Goal: Task Accomplishment & Management: Use online tool/utility

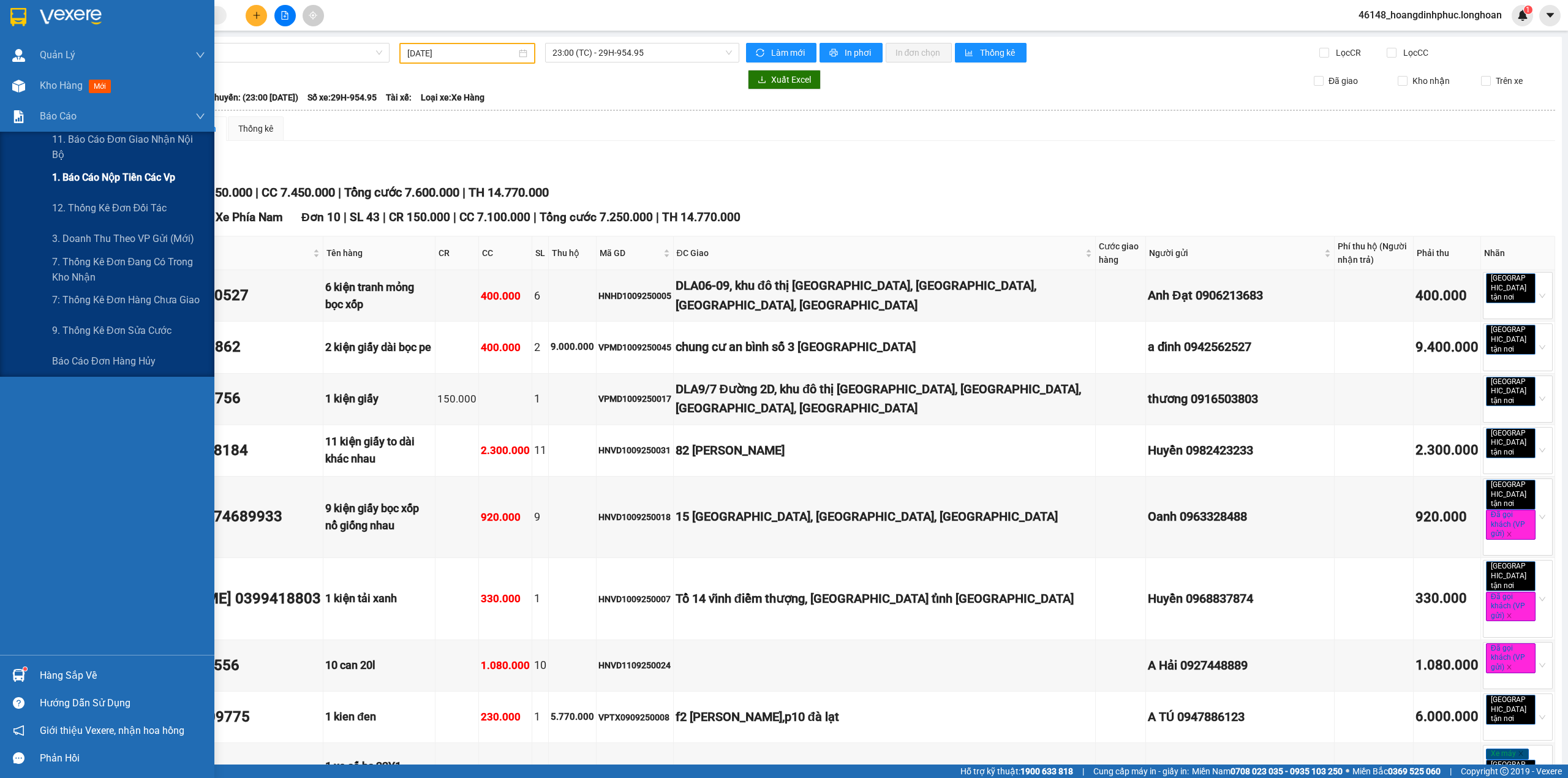
click at [106, 168] on div "1. Báo cáo nộp tiền các vp" at bounding box center [129, 177] width 153 height 30
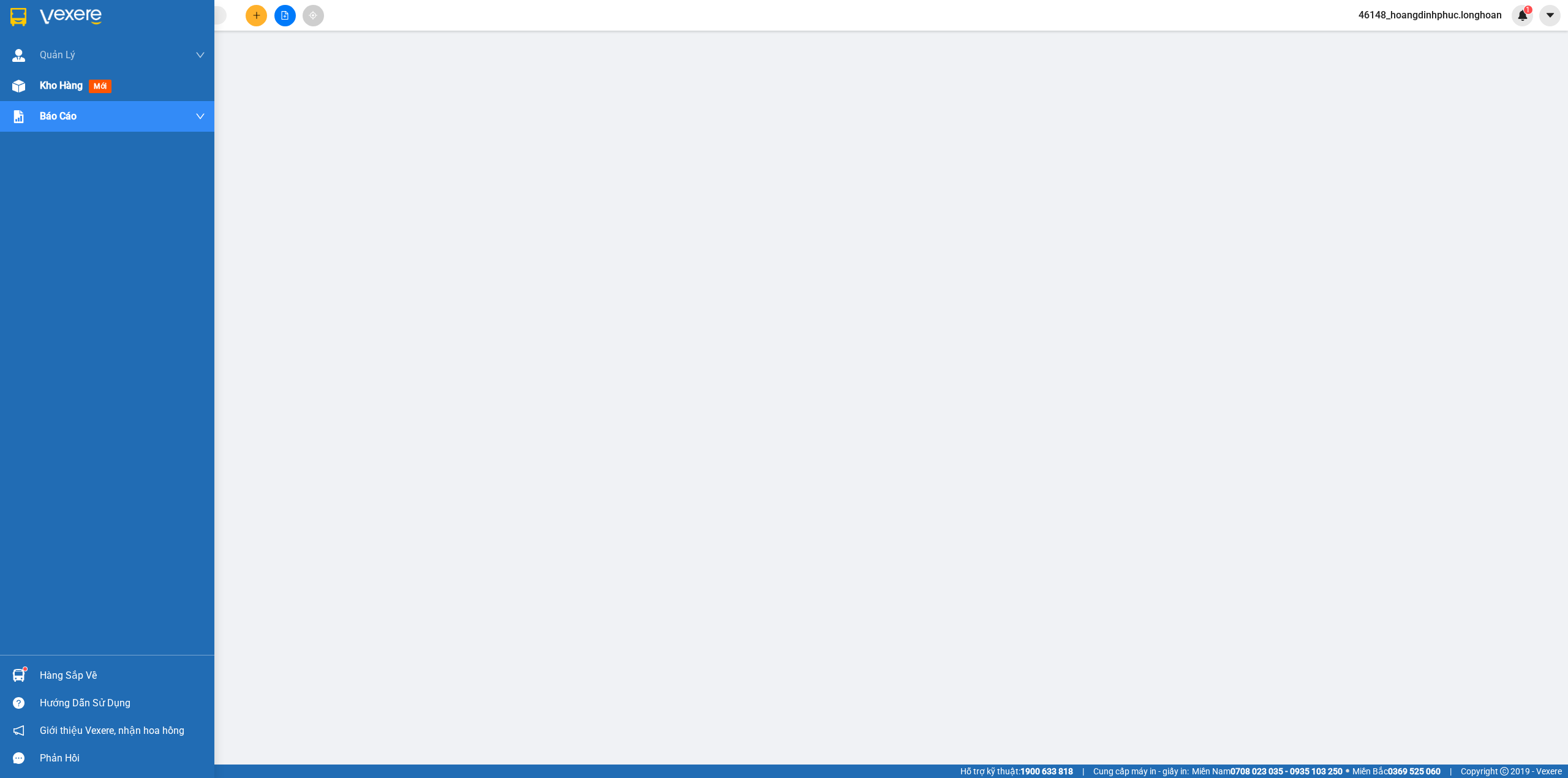
click at [21, 92] on div at bounding box center [19, 86] width 22 height 22
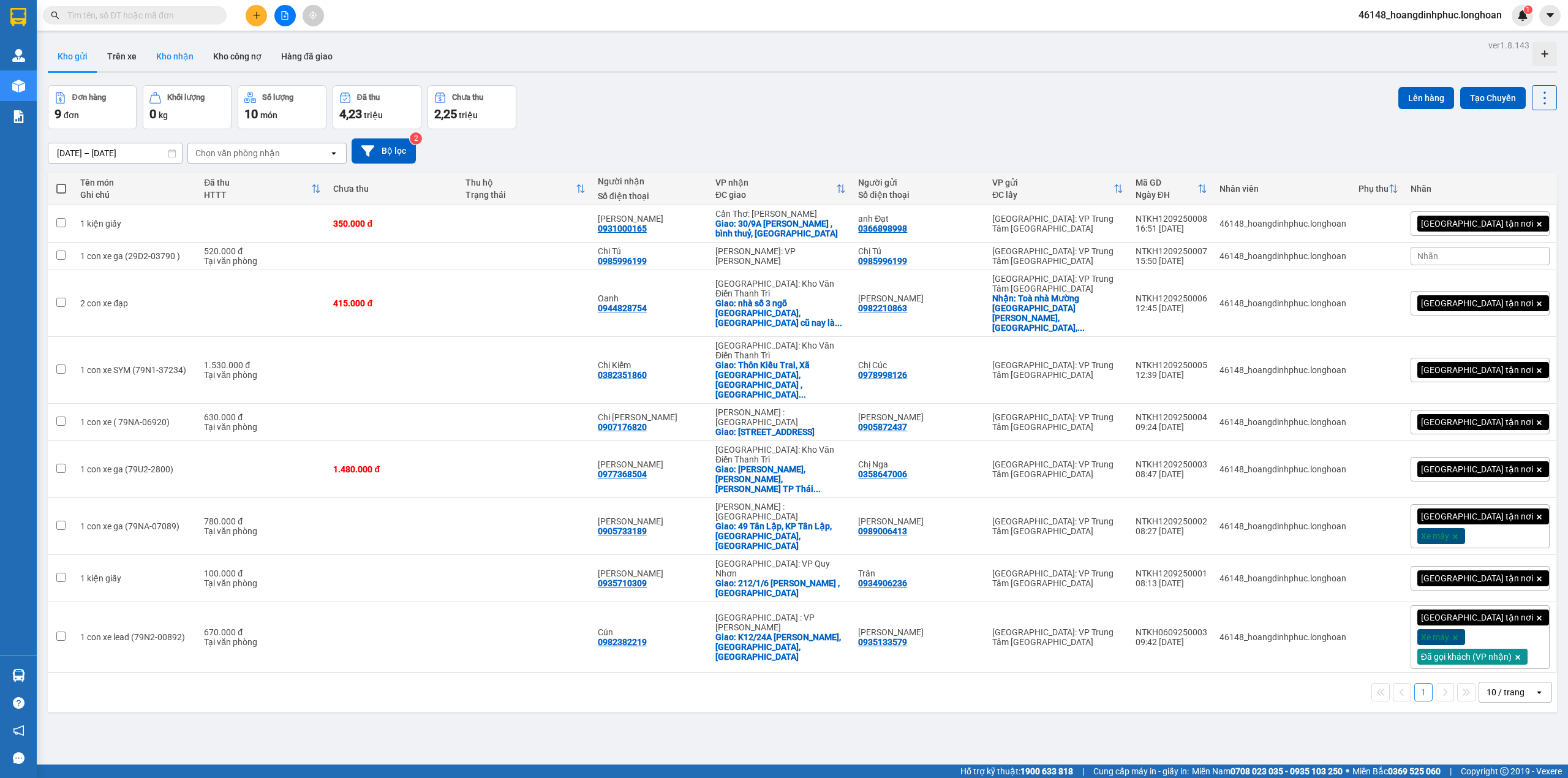
click at [182, 50] on button "Kho nhận" at bounding box center [174, 56] width 57 height 30
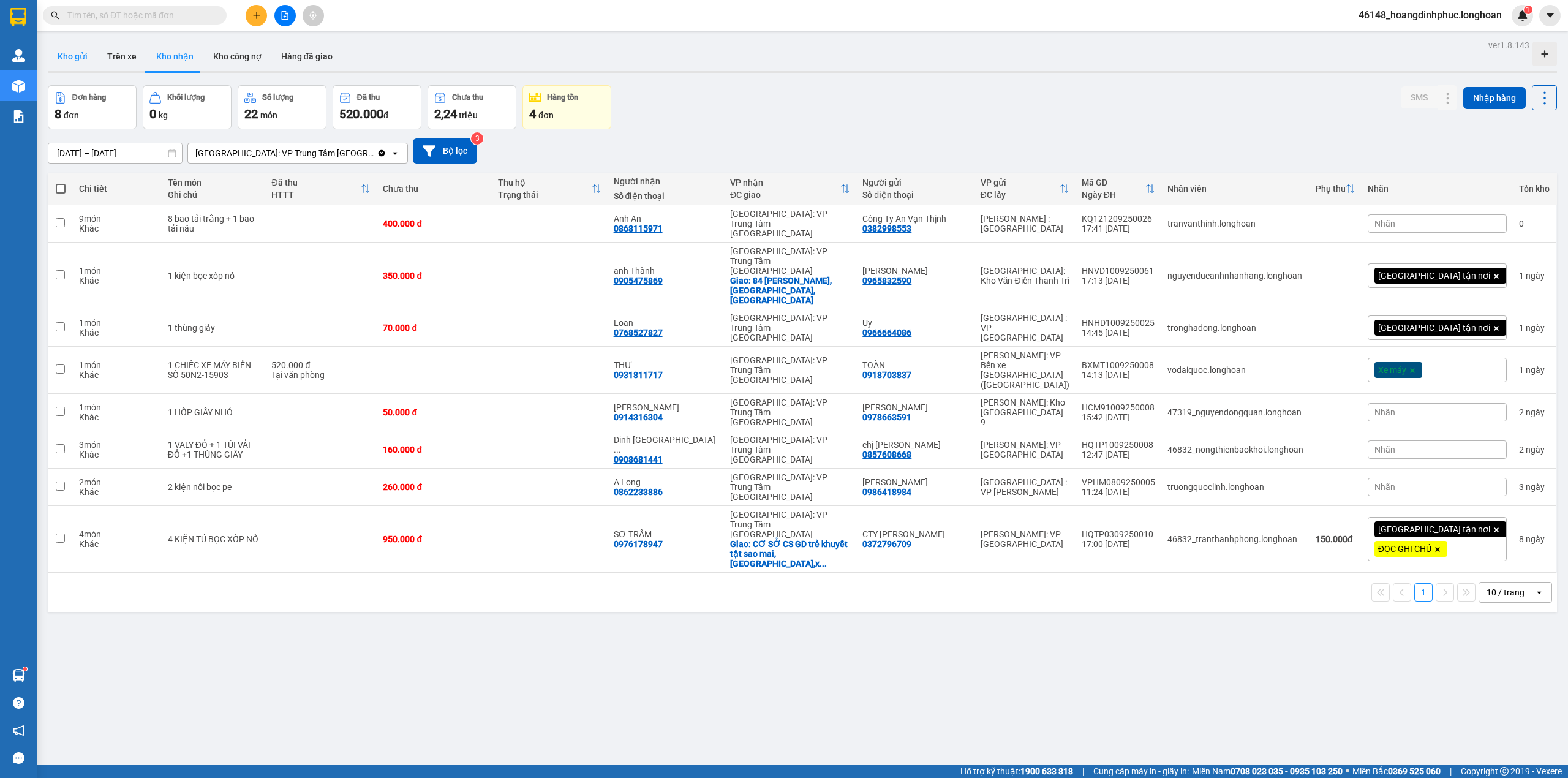
click at [66, 59] on button "Kho gửi" at bounding box center [72, 56] width 50 height 30
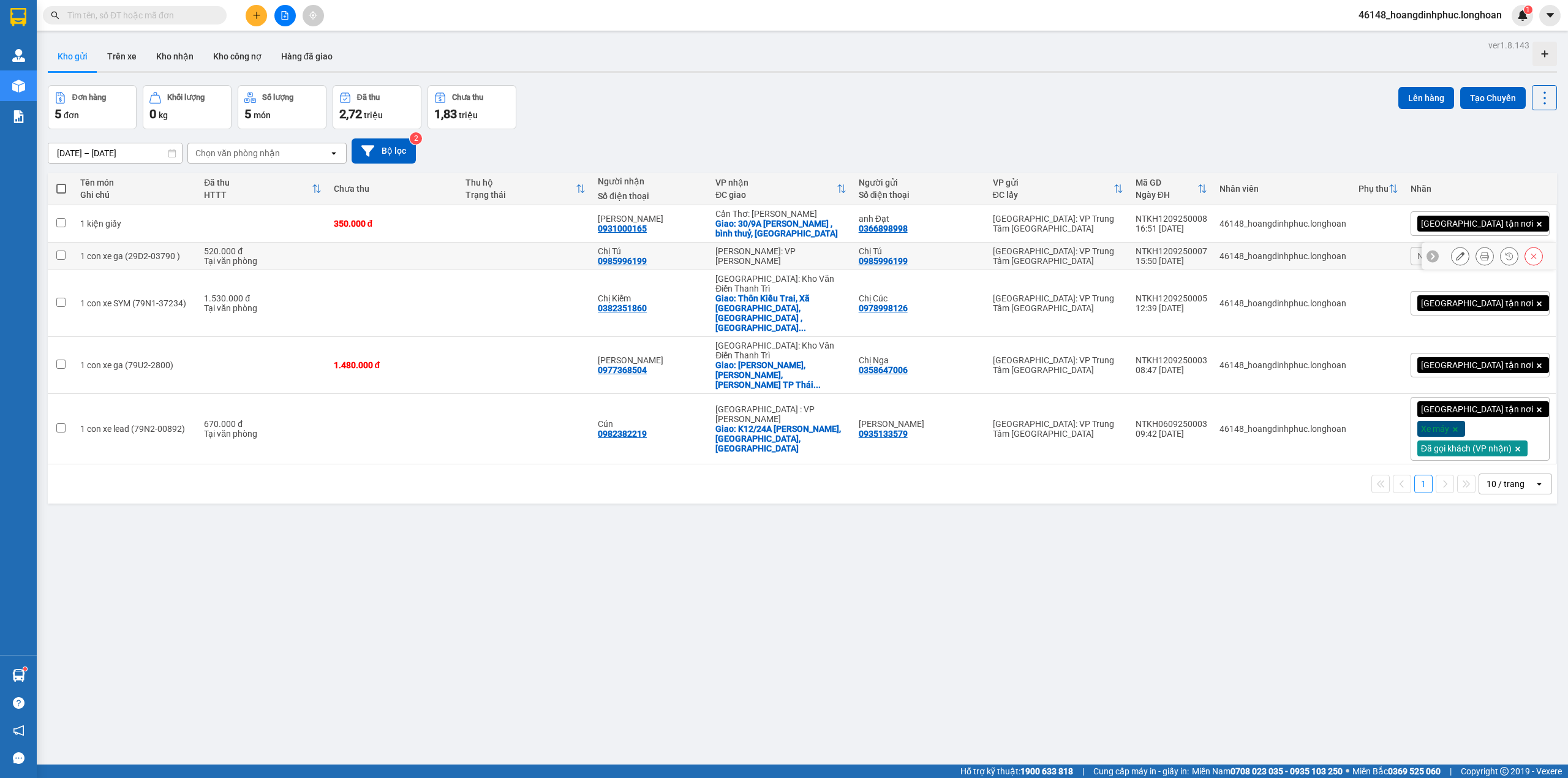
click at [1480, 255] on icon at bounding box center [1485, 256] width 9 height 9
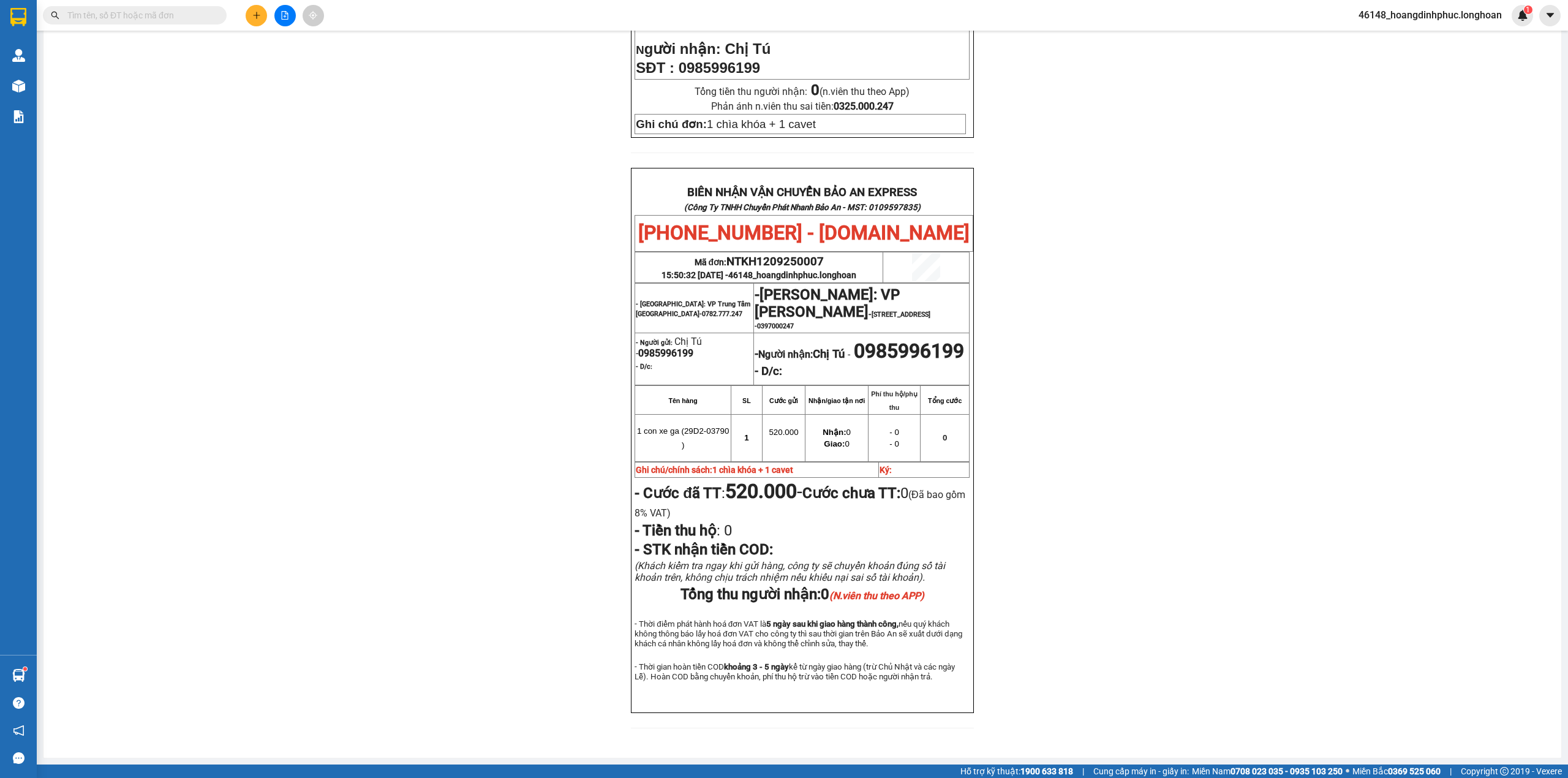
scroll to position [456, 0]
click at [1282, 223] on div "PHIẾU DÁN LÊN HÀNG Ngày in phiếu: 08:57 ngày 13-09-2025 CSKH: 1900.06.88.33 CÔN…" at bounding box center [802, 213] width 1488 height 1058
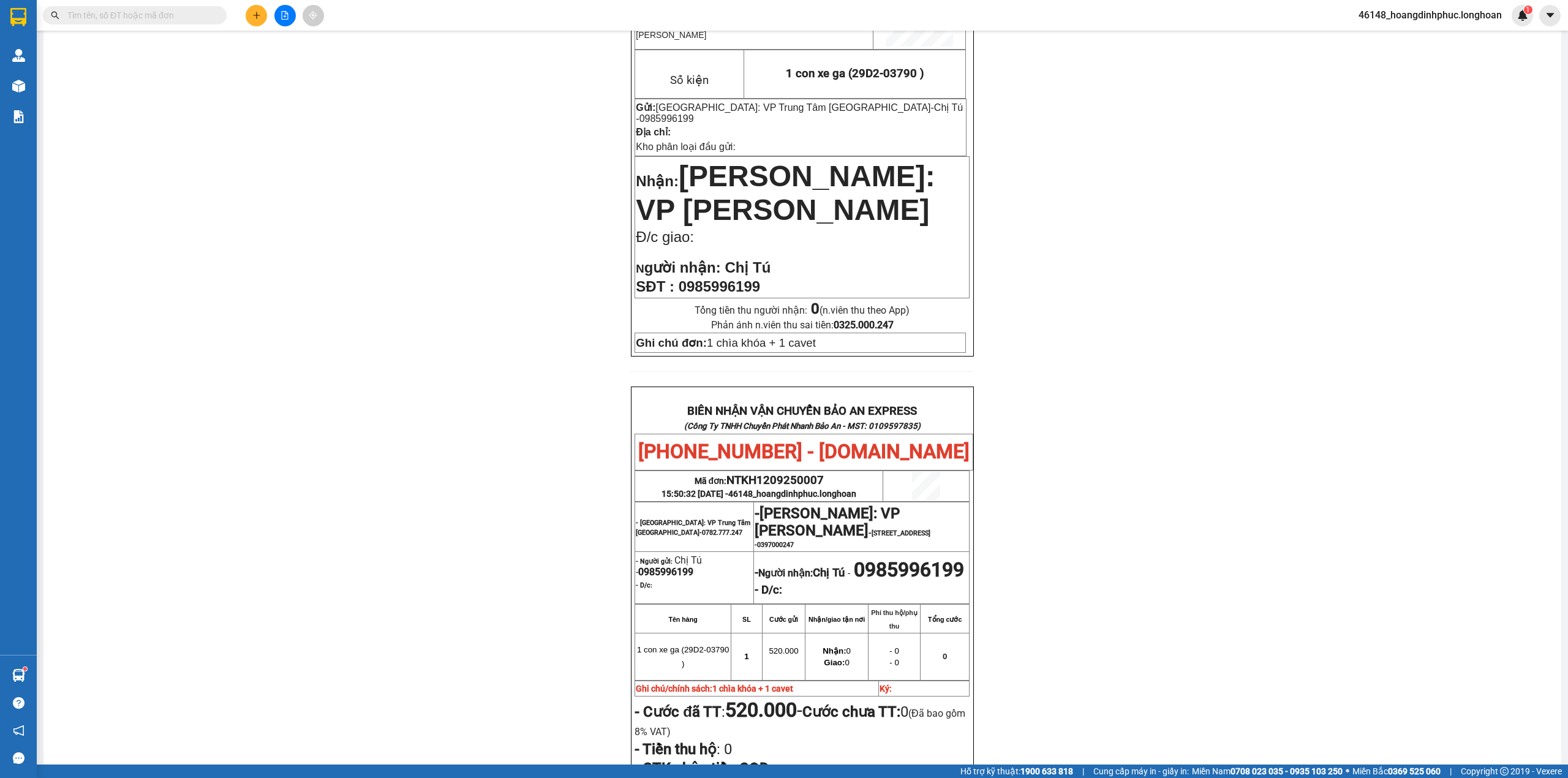
scroll to position [0, 0]
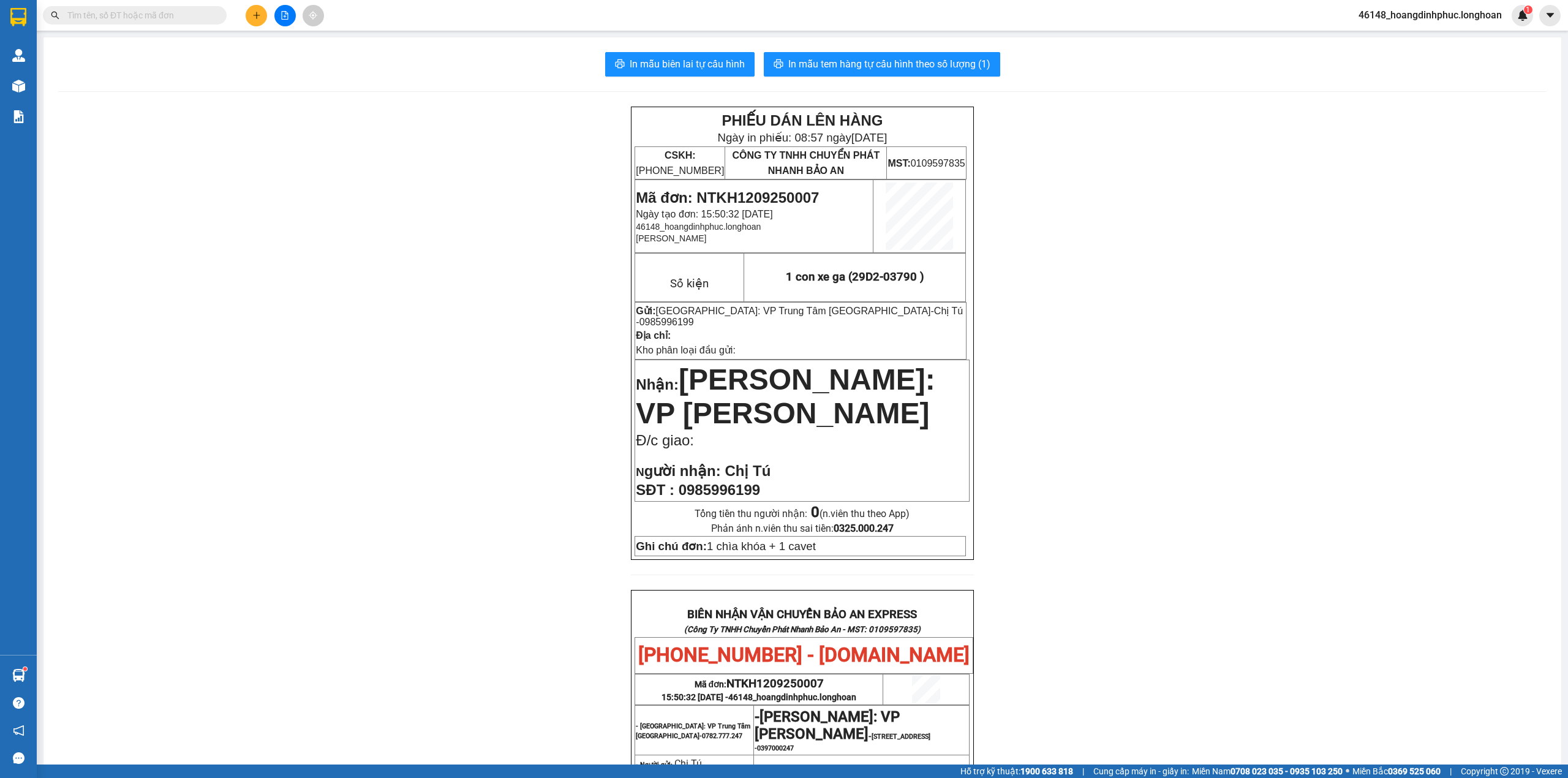
click at [1345, 451] on div "PHIẾU DÁN LÊN HÀNG Ngày in phiếu: 08:57 ngày 13-09-2025 CSKH: 1900.06.88.33 CÔN…" at bounding box center [802, 635] width 1488 height 1058
